Goal: Entertainment & Leisure: Consume media (video, audio)

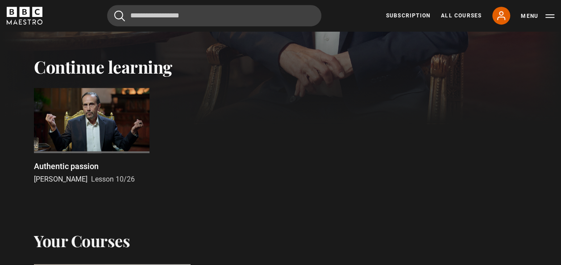
click at [89, 120] on div at bounding box center [92, 120] width 116 height 65
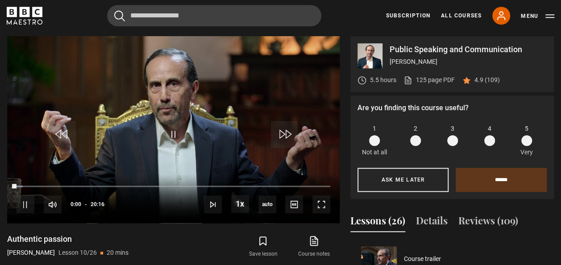
scroll to position [353, 0]
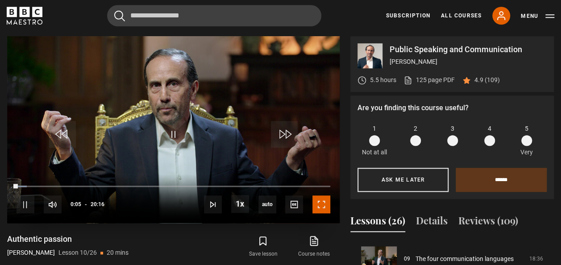
click at [323, 202] on span "Video Player" at bounding box center [321, 204] width 18 height 18
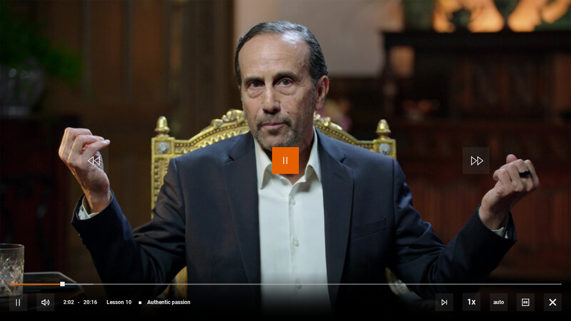
click at [277, 159] on span "Video Player" at bounding box center [285, 160] width 27 height 27
click at [282, 161] on span "Video Player" at bounding box center [285, 160] width 27 height 27
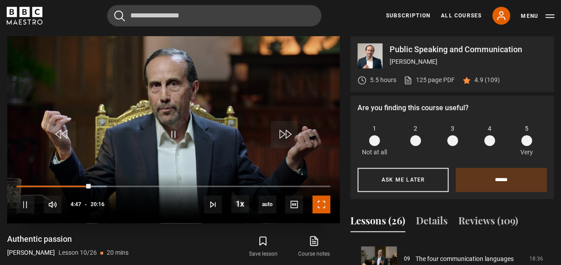
click at [324, 204] on span "Video Player" at bounding box center [321, 204] width 18 height 18
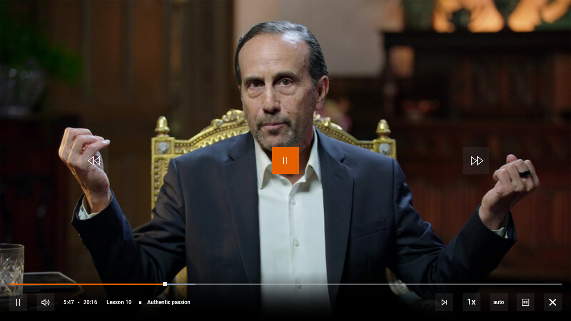
click at [289, 164] on span "Video Player" at bounding box center [285, 160] width 27 height 27
click at [297, 164] on span "Video Player" at bounding box center [285, 160] width 27 height 27
click at [290, 161] on span "Video Player" at bounding box center [285, 160] width 27 height 27
